Goal: Information Seeking & Learning: Find specific page/section

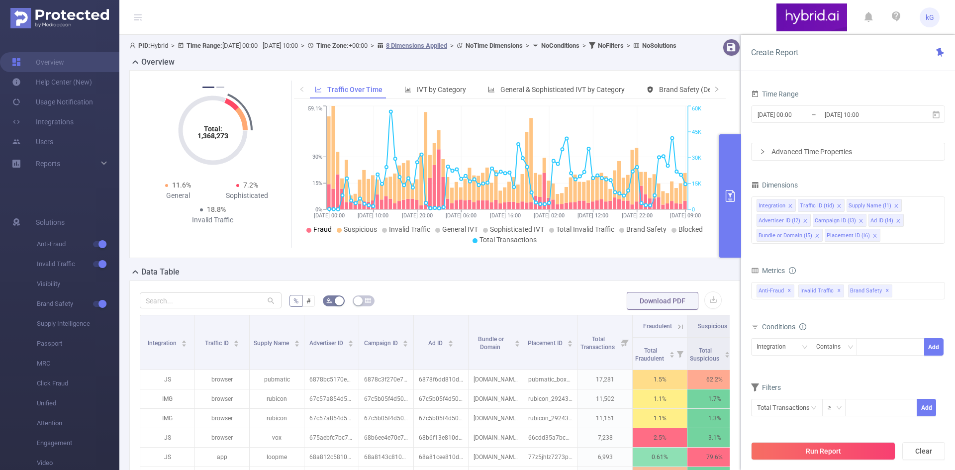
click at [135, 15] on icon at bounding box center [138, 14] width 8 height 0
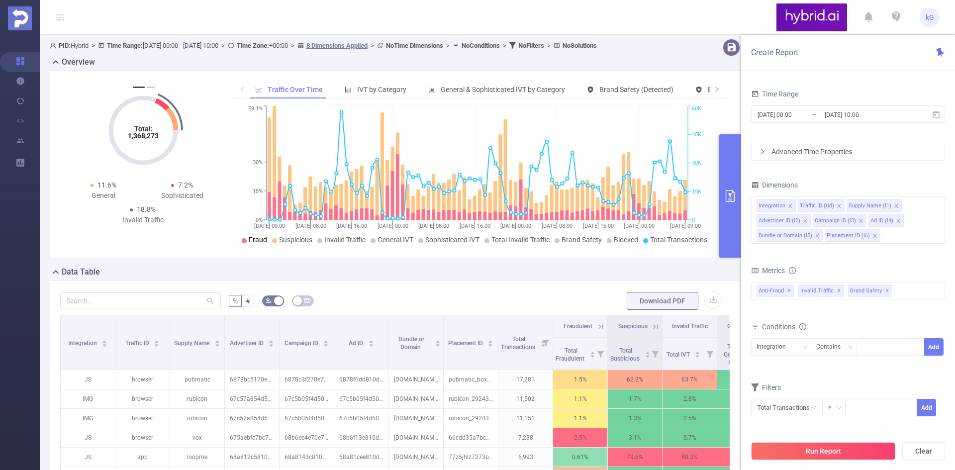
click at [65, 18] on icon at bounding box center [60, 17] width 12 height 34
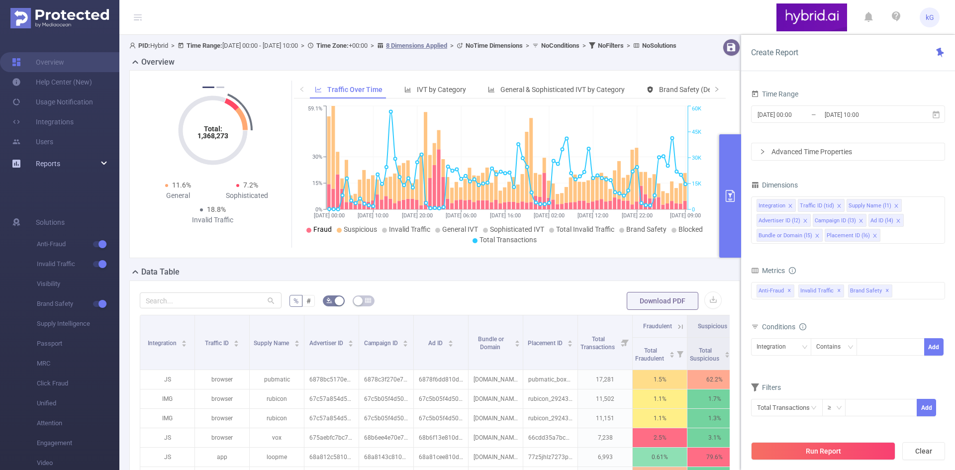
click at [68, 163] on div "Reports" at bounding box center [59, 164] width 119 height 20
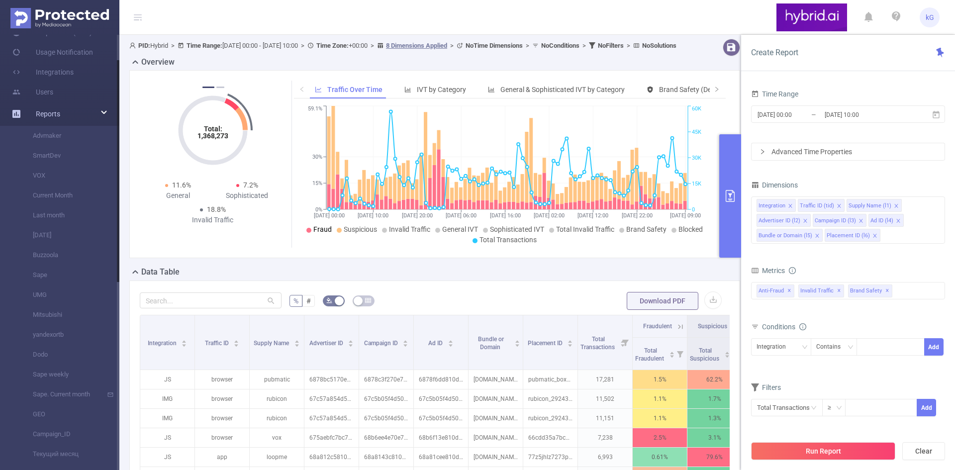
click at [74, 109] on div "Reports" at bounding box center [59, 114] width 119 height 20
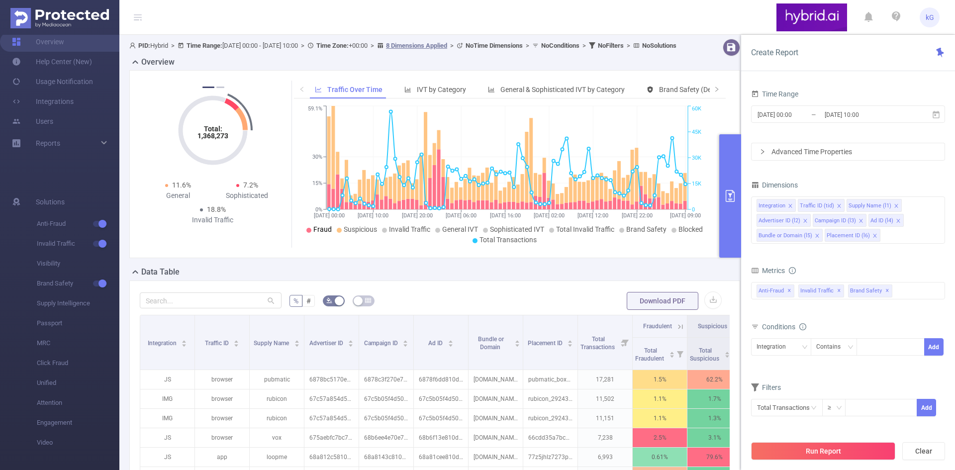
click at [934, 18] on span "kG" at bounding box center [929, 17] width 20 height 20
click at [896, 17] on icon at bounding box center [895, 16] width 8 height 10
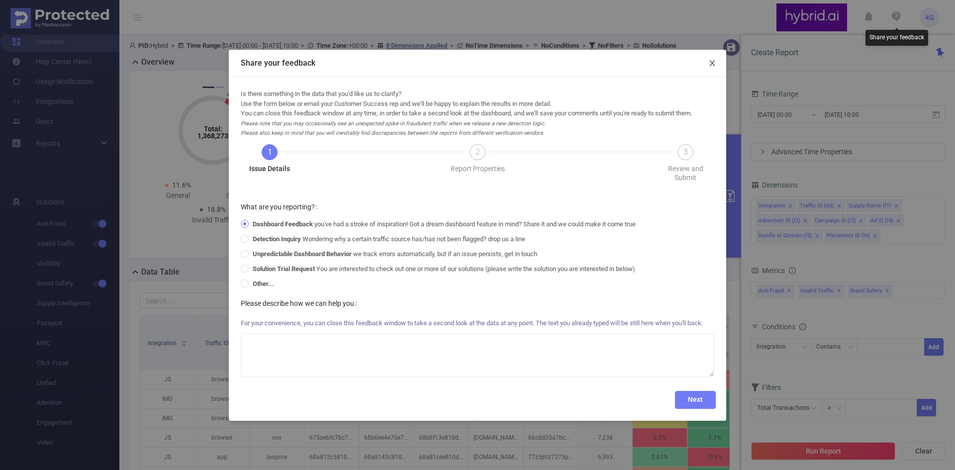
click at [716, 64] on span "Close" at bounding box center [712, 64] width 28 height 28
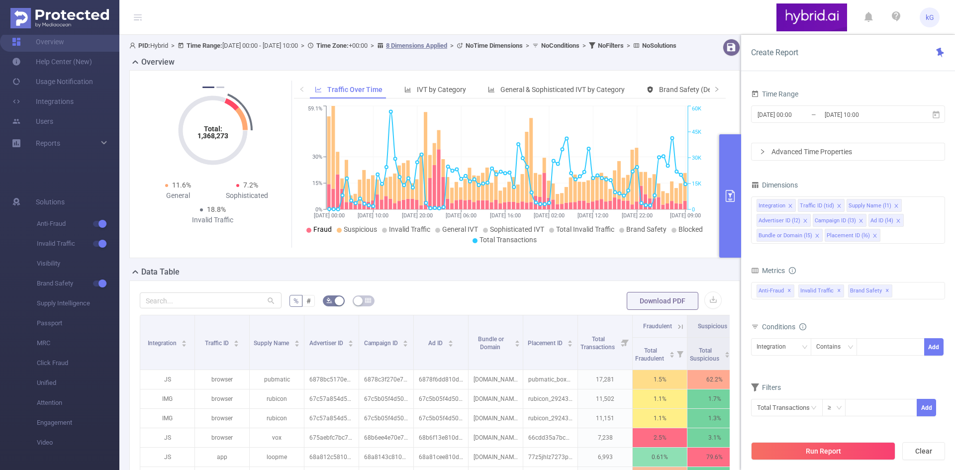
click at [863, 22] on ul "kG" at bounding box center [857, 17] width 163 height 34
click at [872, 17] on icon at bounding box center [868, 17] width 8 height 14
click at [199, 16] on header "kG" at bounding box center [477, 17] width 955 height 35
click at [57, 59] on link "Help Center (New)" at bounding box center [52, 62] width 80 height 20
